Goal: Complete application form: Complete application form

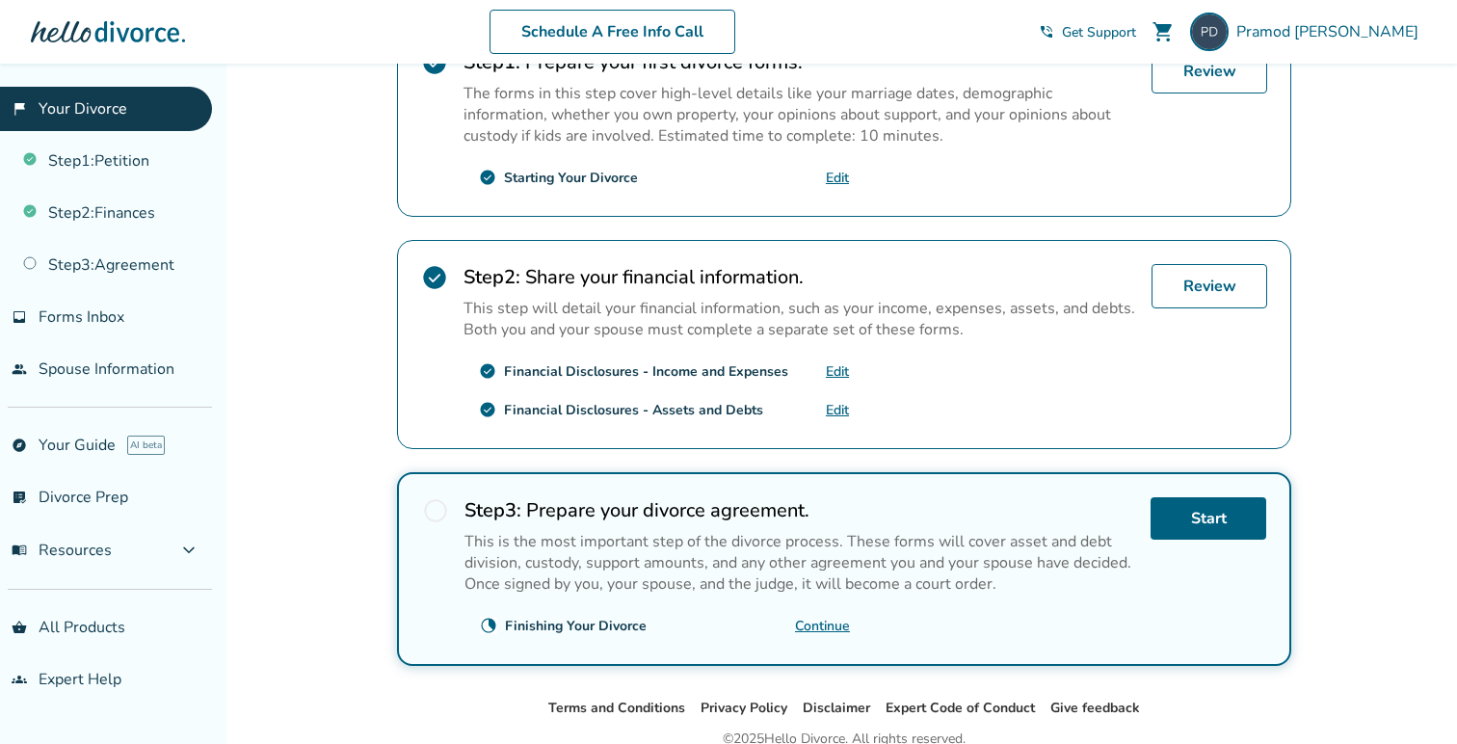
scroll to position [520, 0]
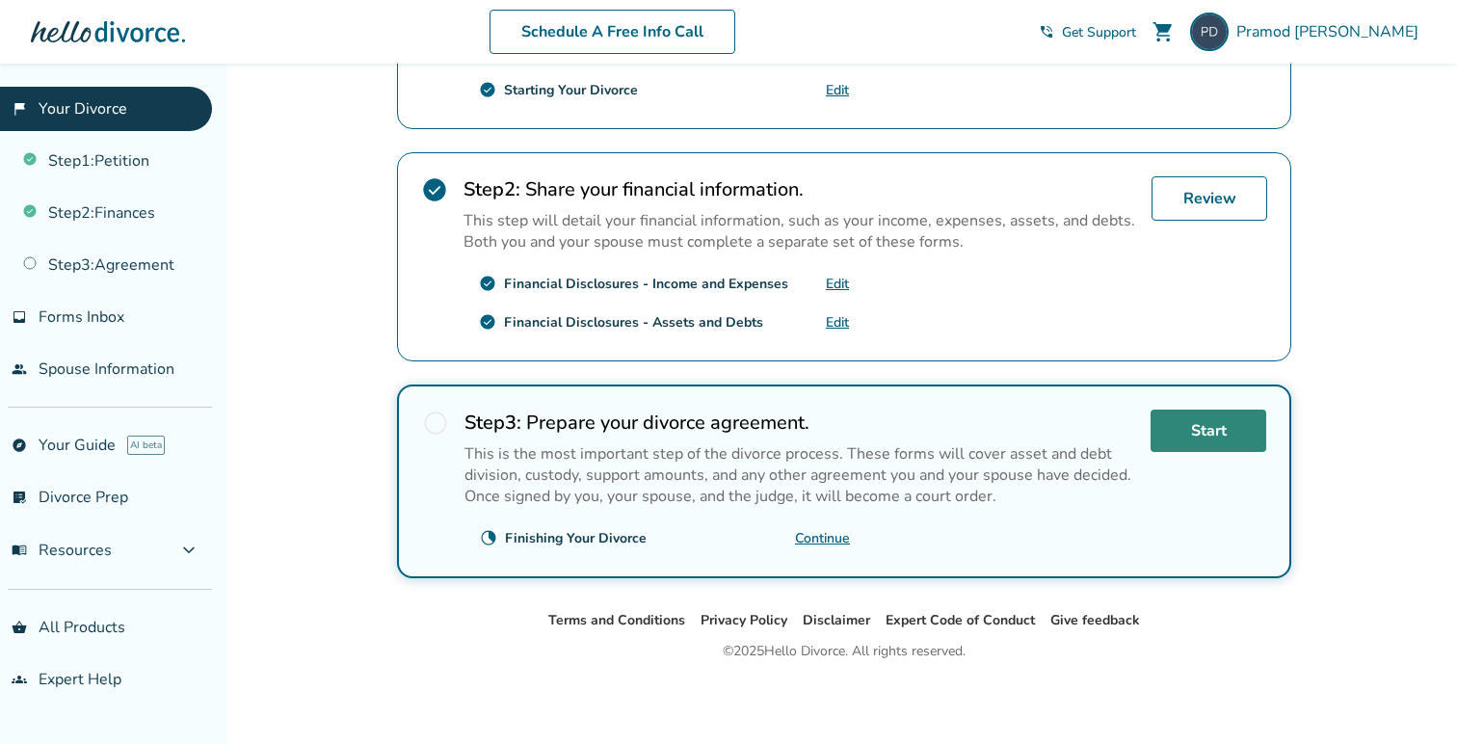
click at [1221, 430] on link "Start" at bounding box center [1208, 430] width 116 height 42
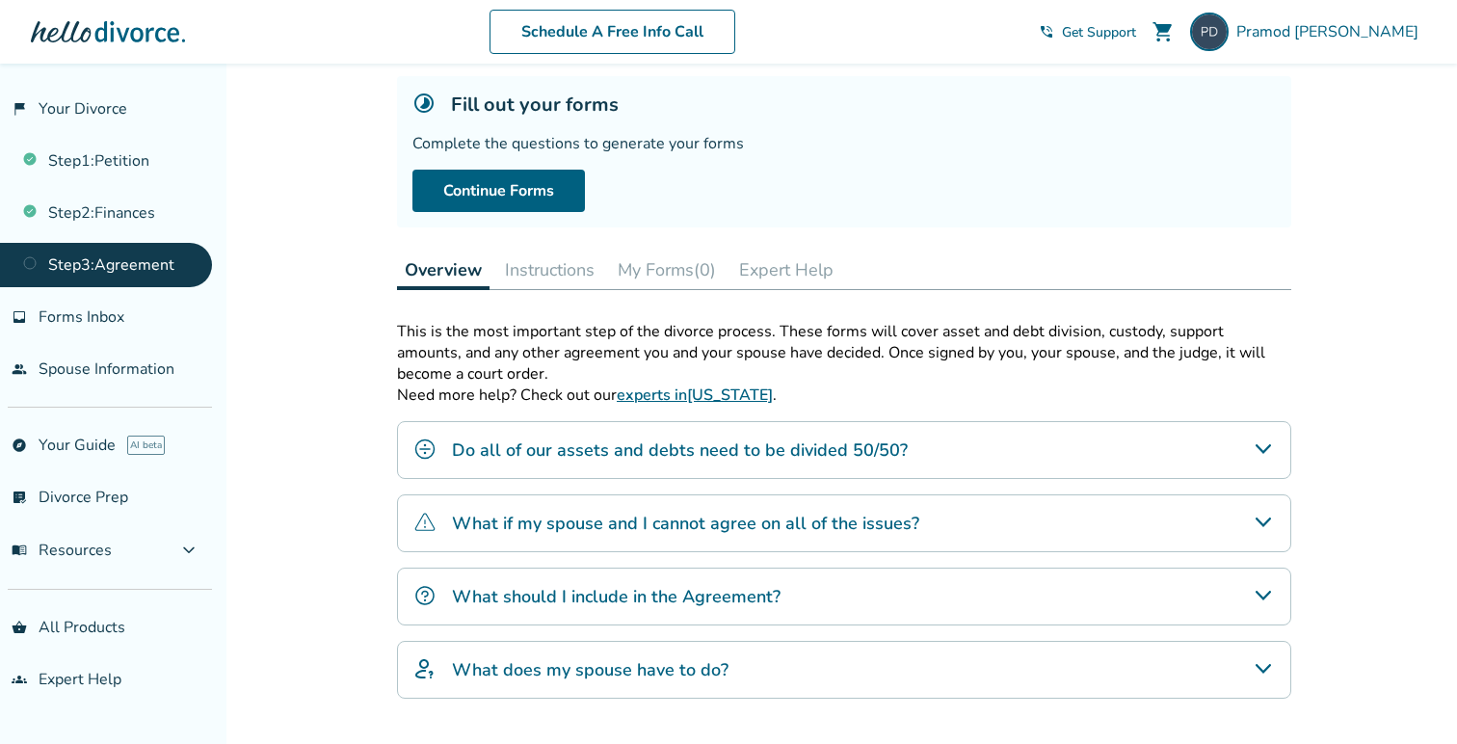
scroll to position [114, 0]
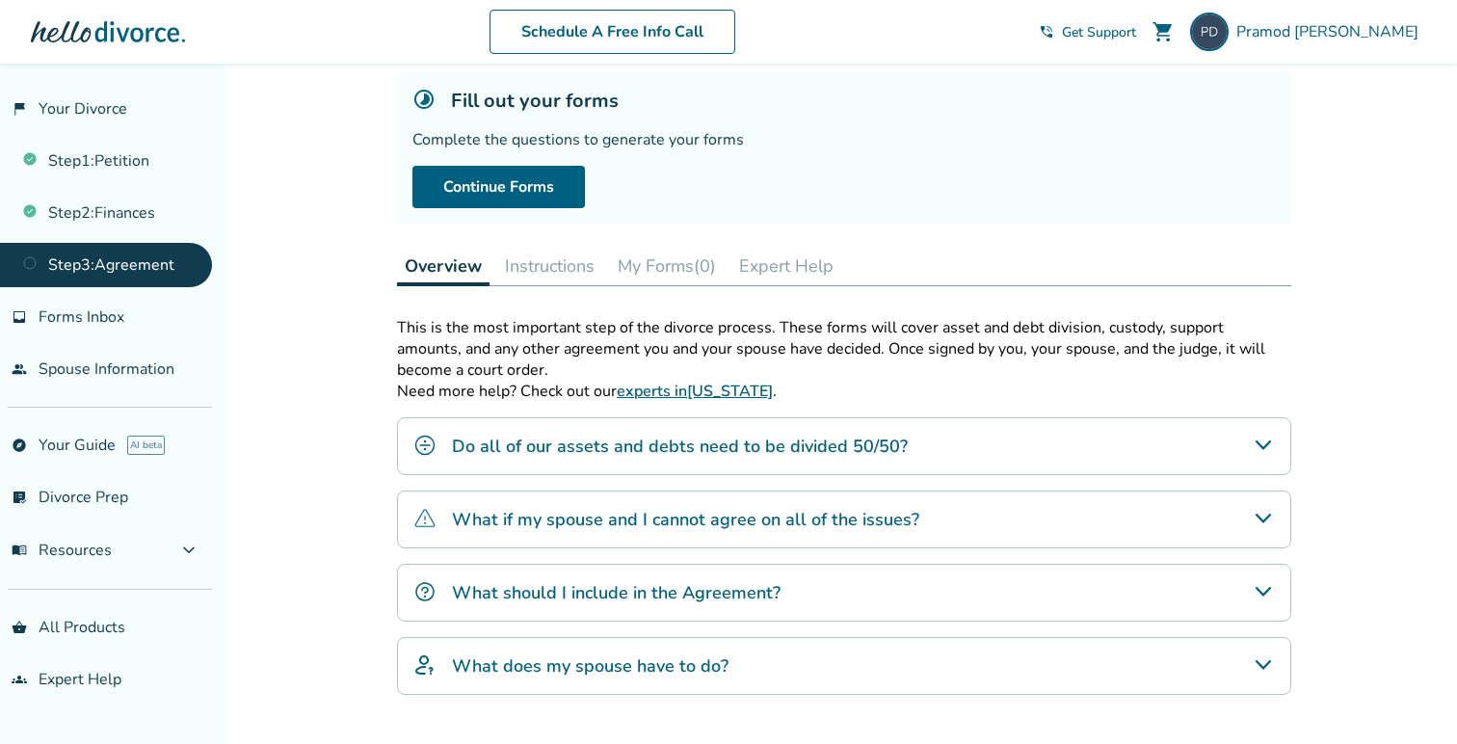
click at [1265, 520] on icon "What if my spouse and I cannot agree on all of the issues?" at bounding box center [1262, 518] width 23 height 23
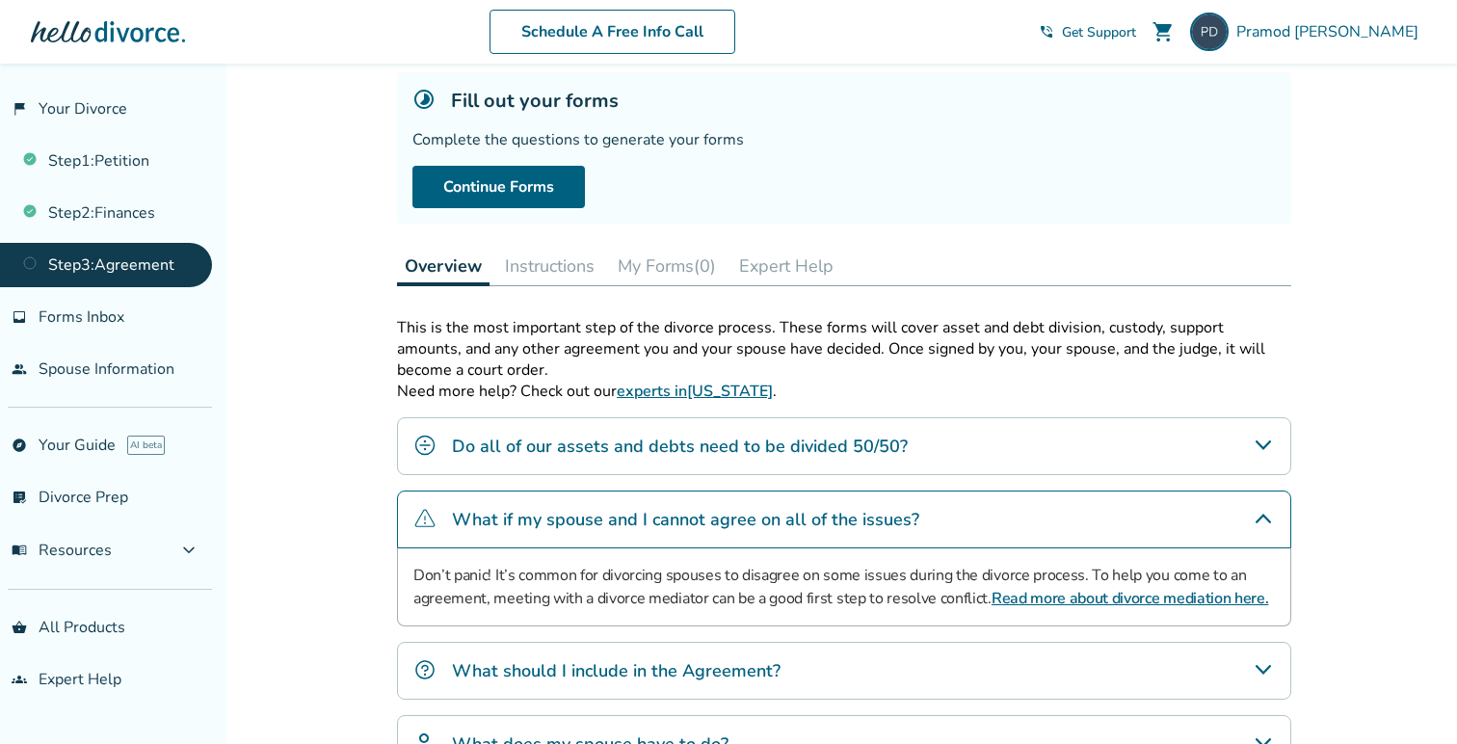
click at [1265, 520] on icon "What if my spouse and I cannot agree on all of the issues?" at bounding box center [1262, 518] width 23 height 23
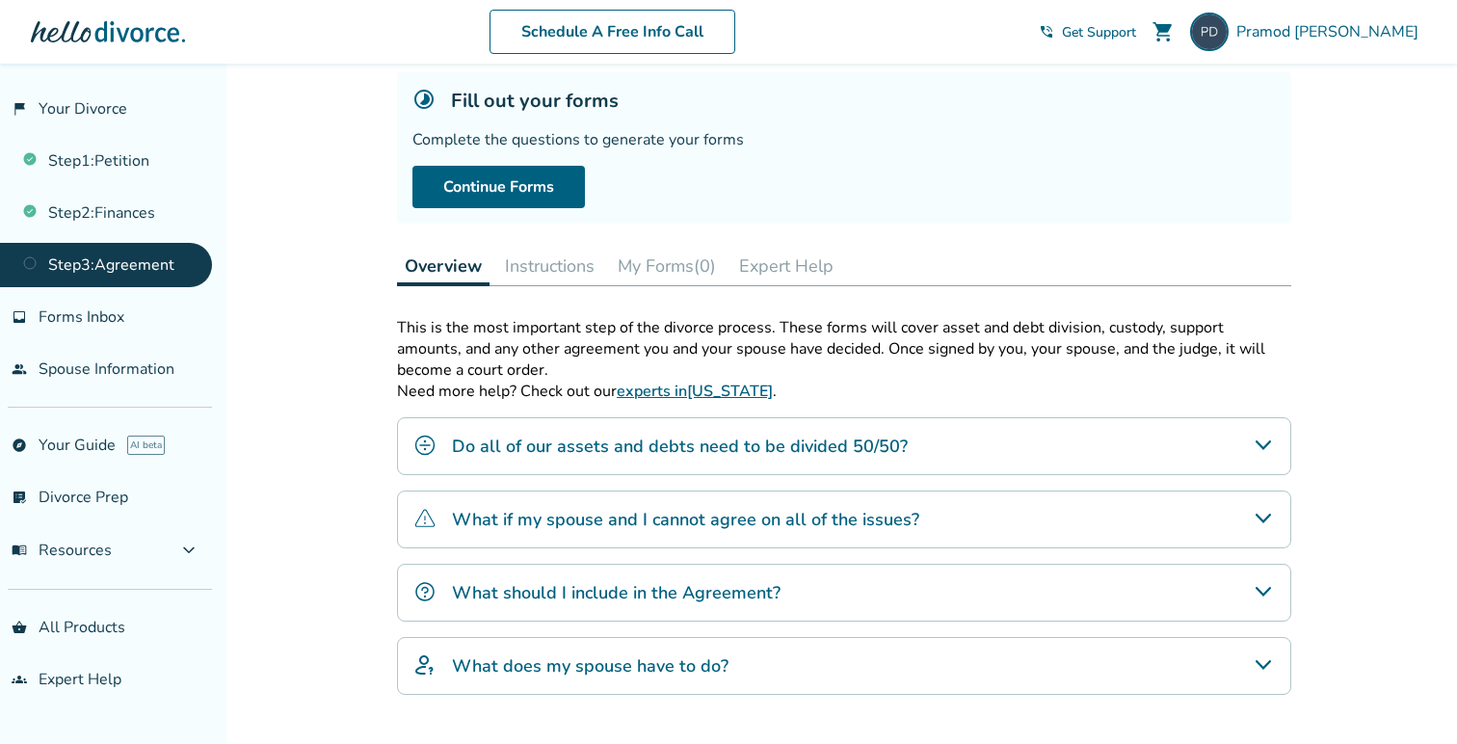
click at [1268, 591] on icon "What should I include in the Agreement?" at bounding box center [1262, 591] width 23 height 23
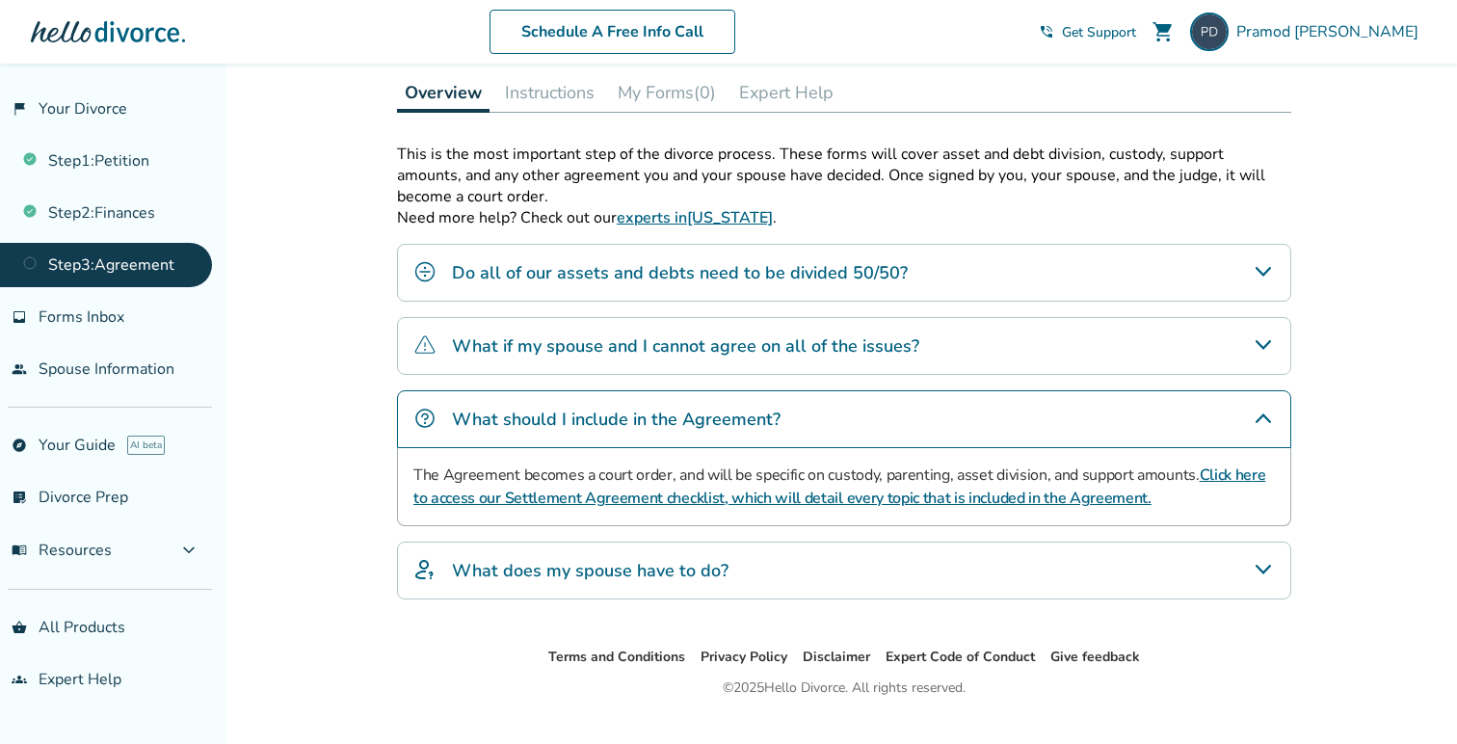
scroll to position [290, 0]
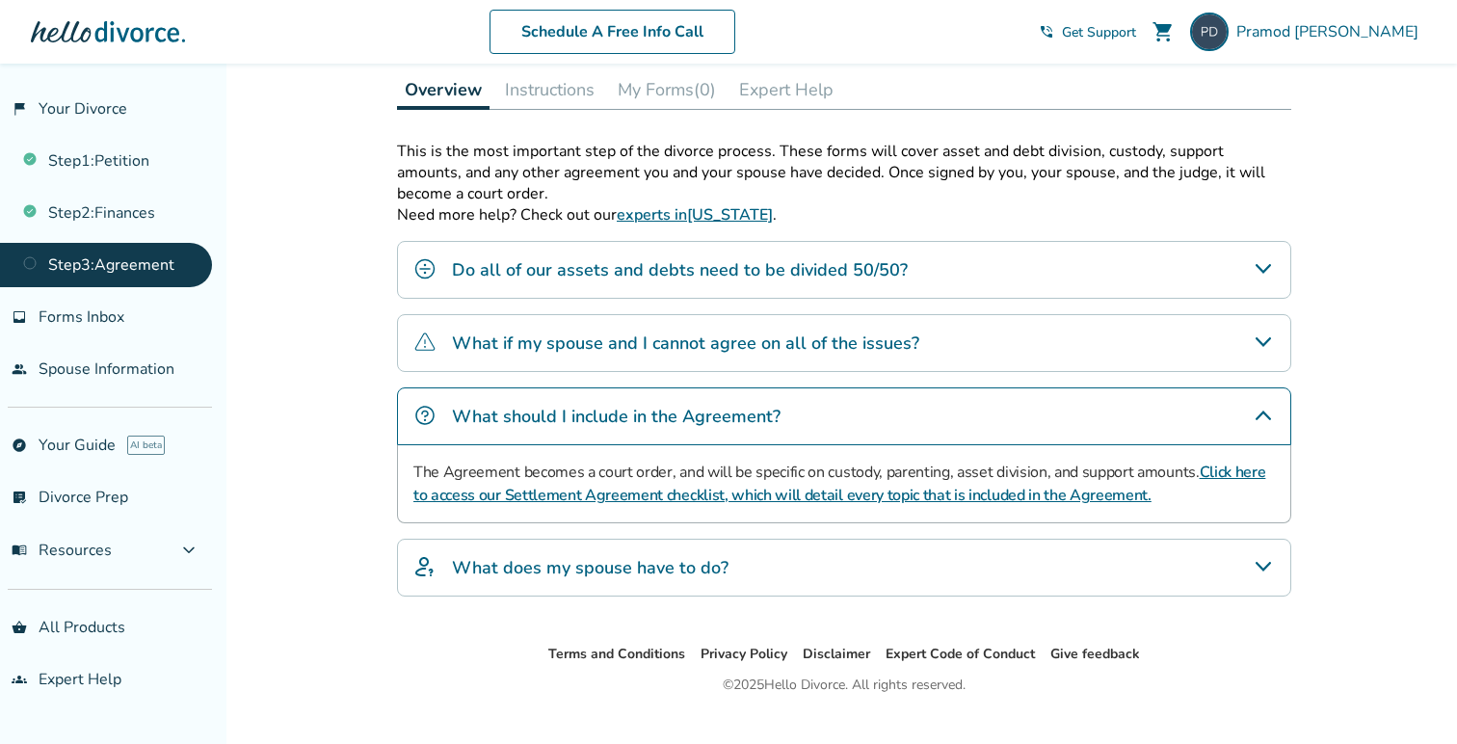
click at [1265, 561] on icon "What does my spouse have to do?" at bounding box center [1262, 566] width 23 height 23
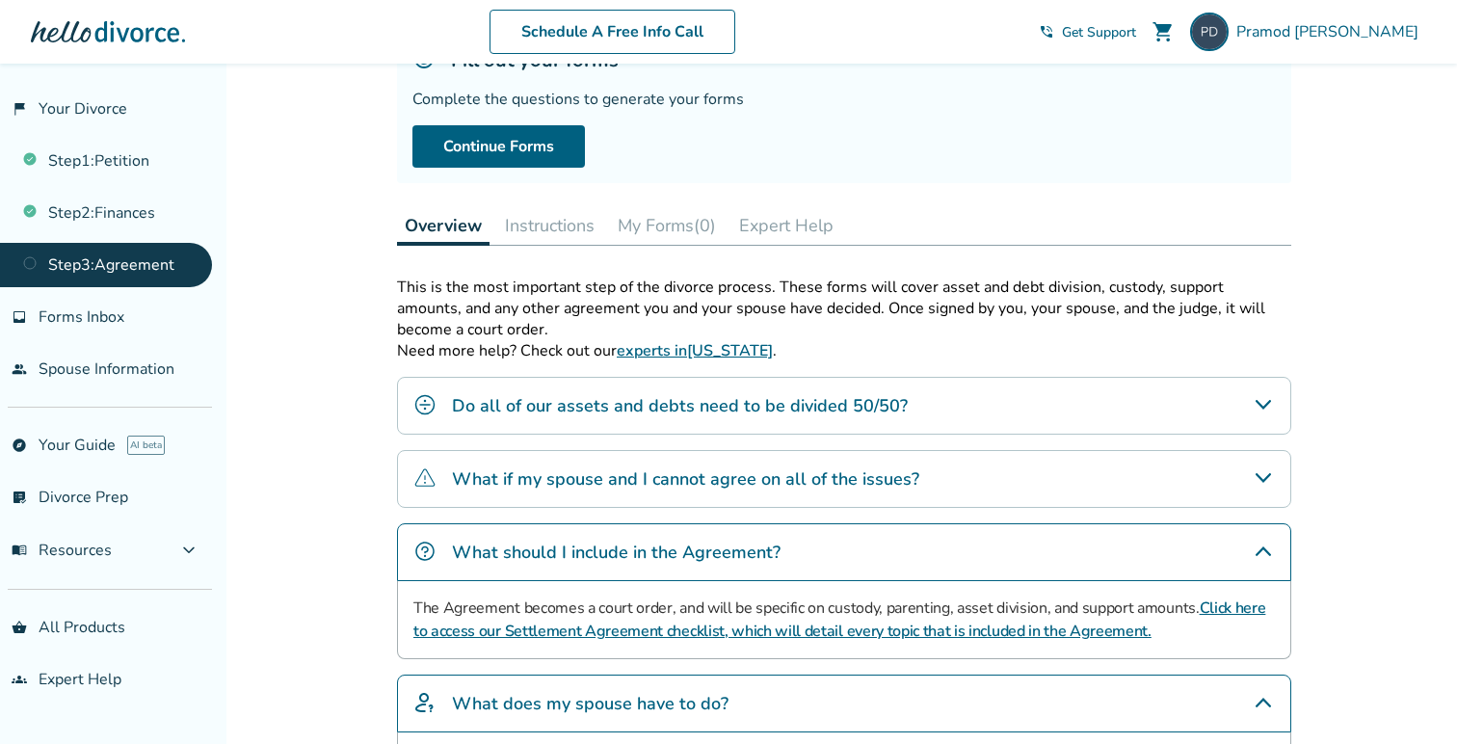
scroll to position [153, 0]
click at [547, 157] on link "Continue Forms" at bounding box center [498, 147] width 172 height 42
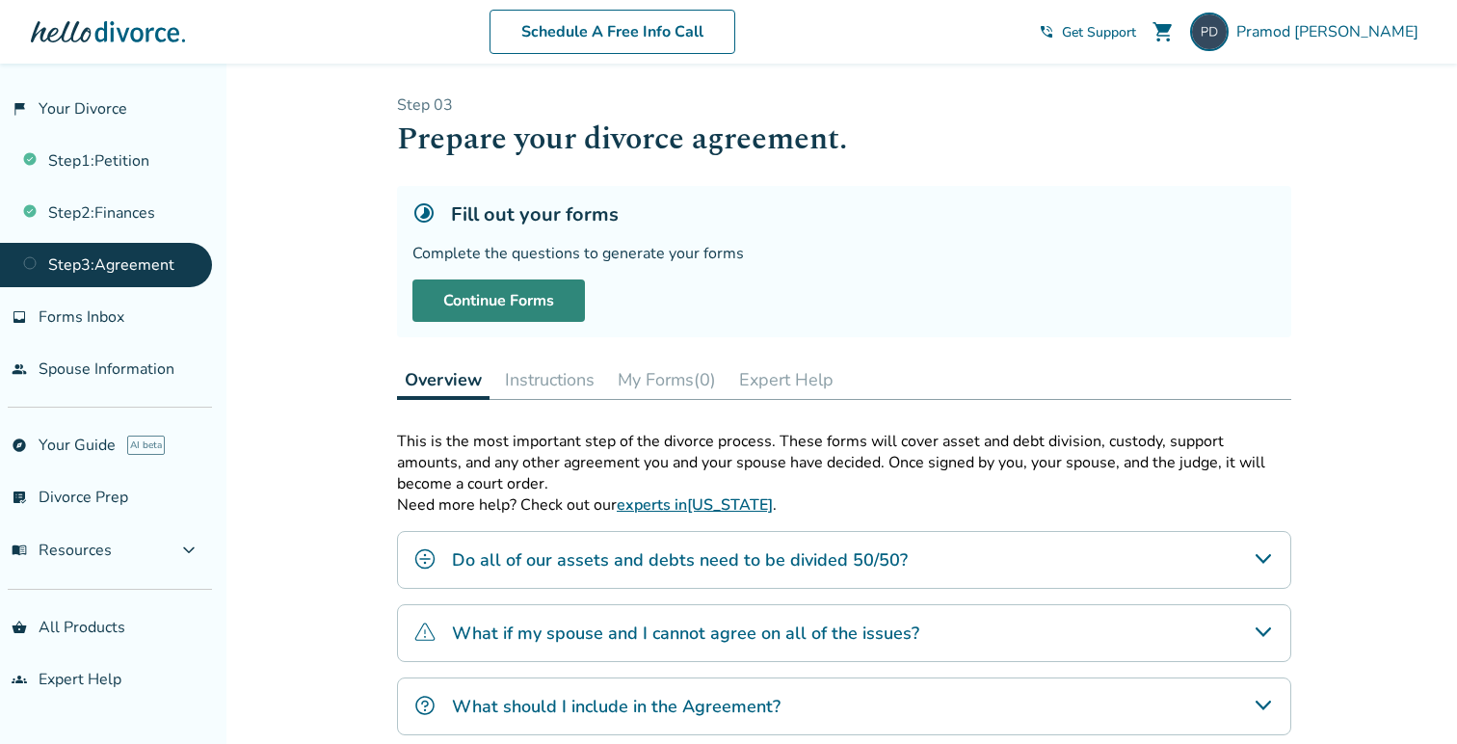
click at [506, 295] on link "Continue Forms" at bounding box center [498, 300] width 172 height 42
